Goal: Check status: Check status

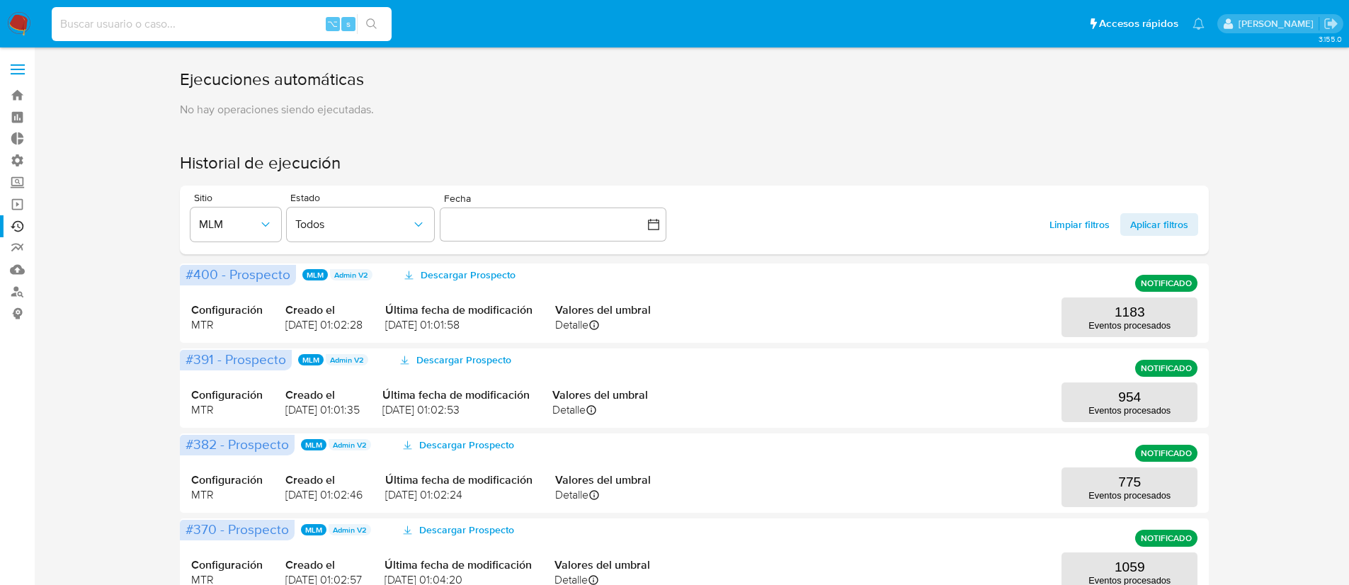
click at [108, 31] on input at bounding box center [222, 24] width 340 height 18
paste input "548390723"
type input "548390723"
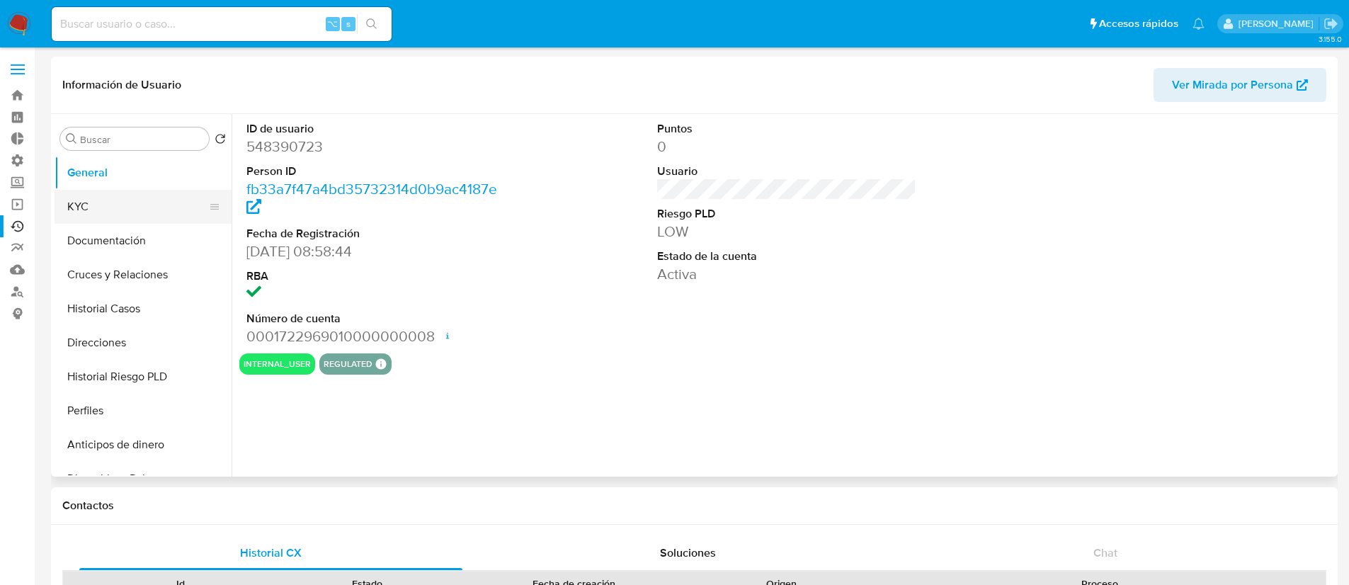
select select "10"
click at [126, 197] on button "KYC" at bounding box center [138, 207] width 166 height 34
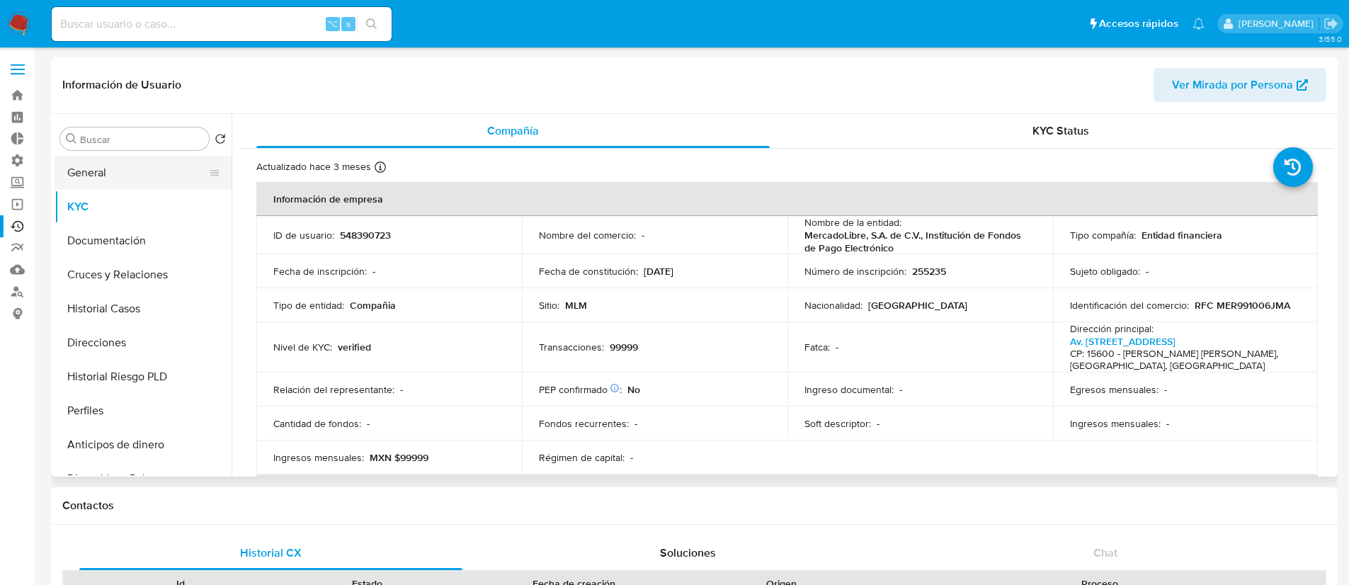
click at [123, 175] on button "General" at bounding box center [138, 173] width 166 height 34
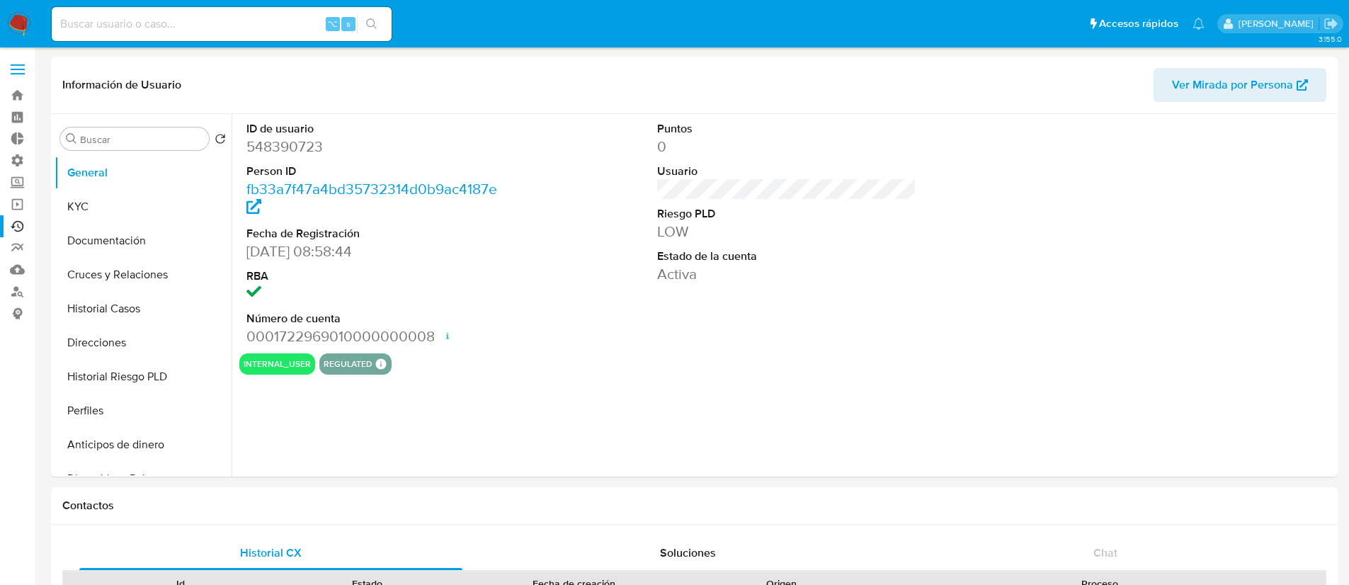
click at [16, 225] on link "Ejecuciones automáticas" at bounding box center [84, 226] width 169 height 22
